Goal: Find specific page/section: Find specific page/section

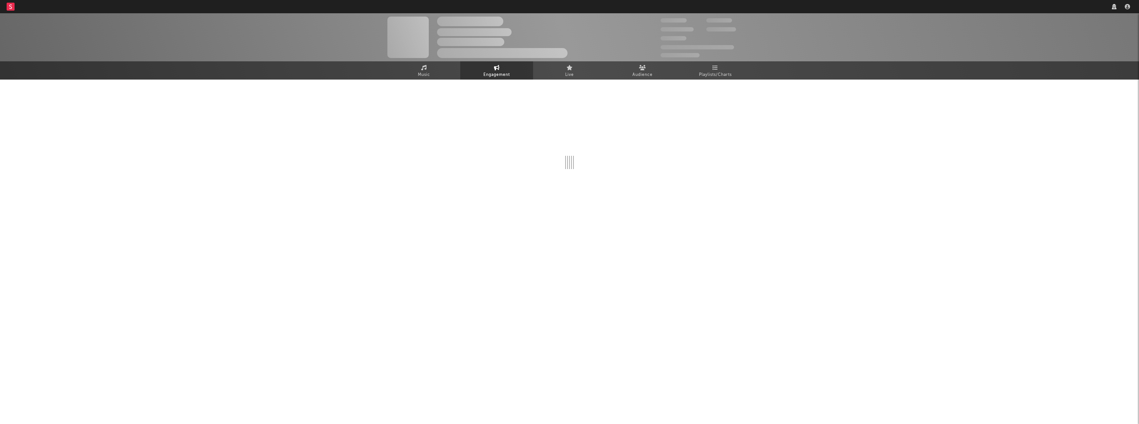
select select "1w"
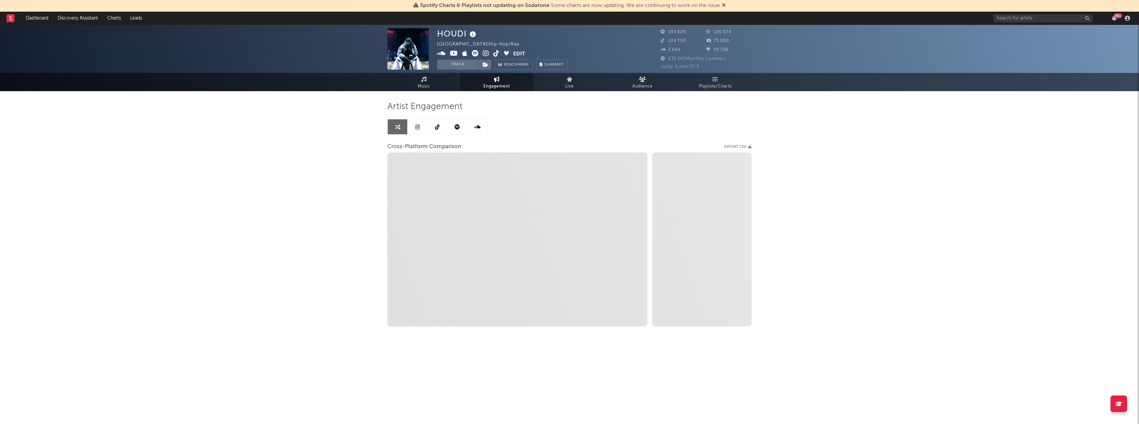
select select "1m"
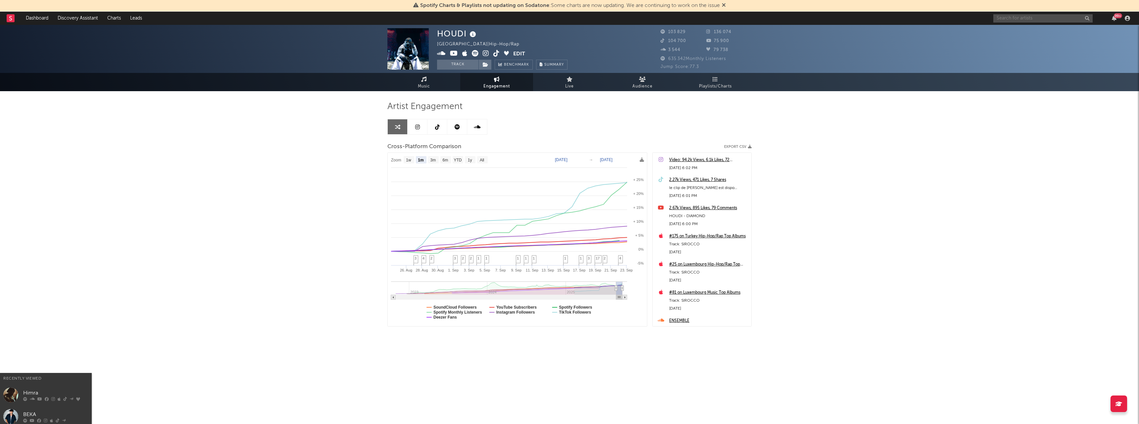
click at [1036, 18] on input "text" at bounding box center [1043, 18] width 99 height 8
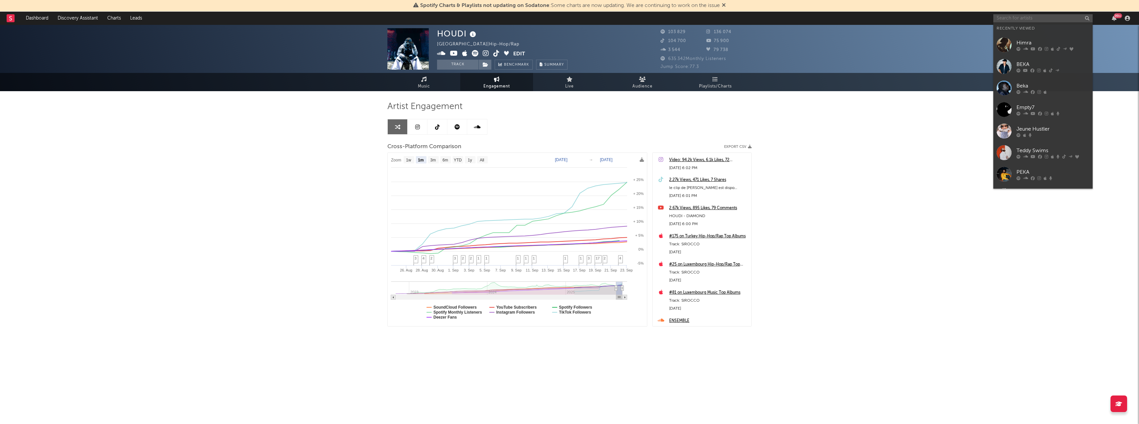
select select "1m"
click at [1029, 15] on input "banael" at bounding box center [1043, 18] width 99 height 8
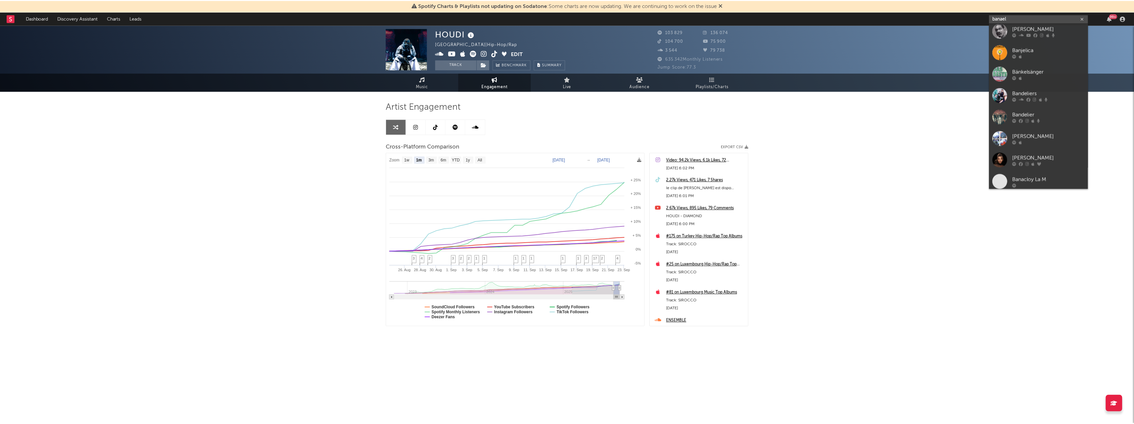
scroll to position [0, 0]
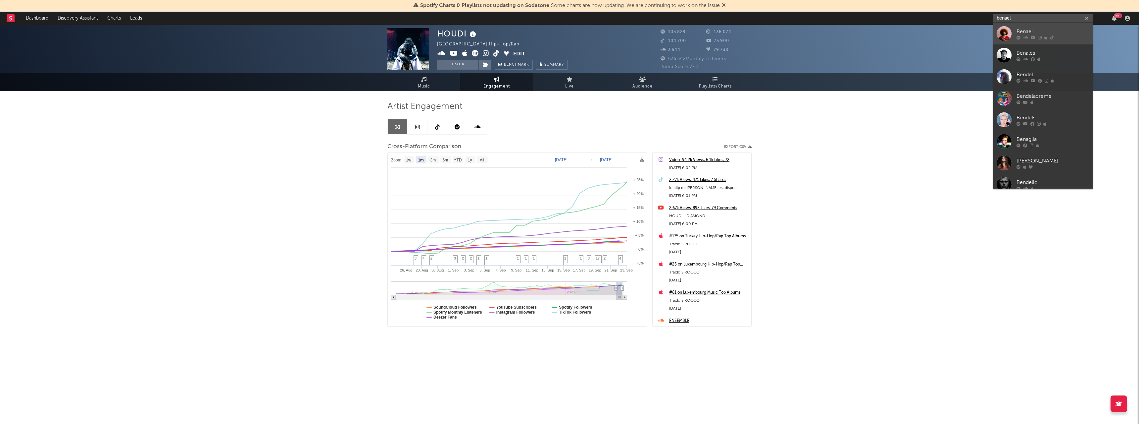
type input "benael"
click at [1040, 29] on div "Benael" at bounding box center [1053, 31] width 73 height 8
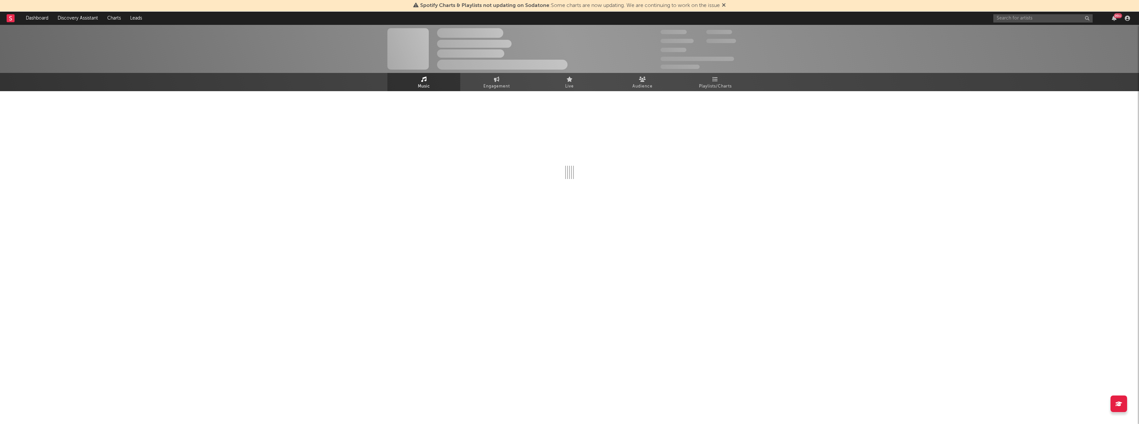
select select "1w"
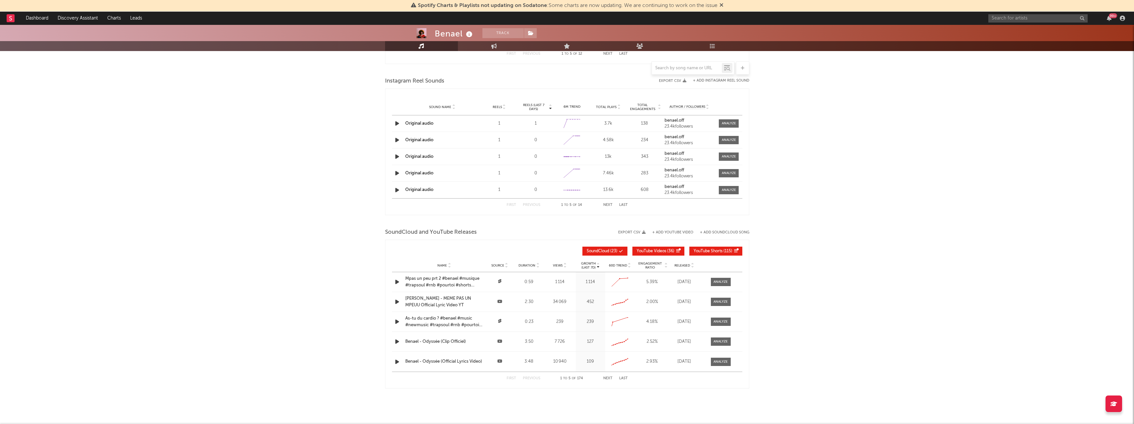
scroll to position [442, 0]
